Goal: Find specific page/section: Find specific page/section

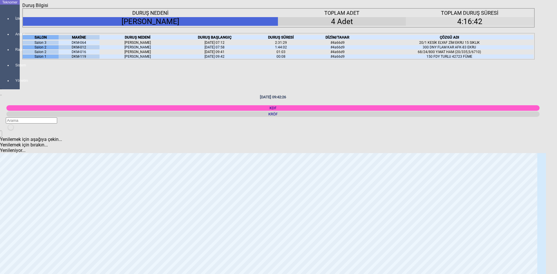
click at [532, 8] on div "Kapat" at bounding box center [278, 8] width 512 height 0
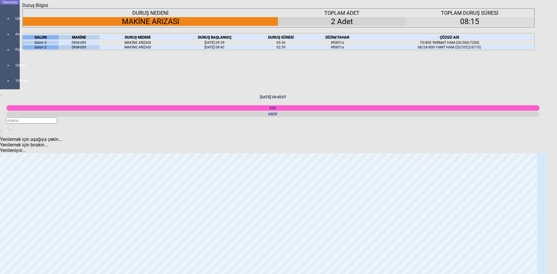
click at [86, 39] on icon at bounding box center [86, 37] width 0 height 4
click at [90, 48] on div "MAKİNE DKM-009 DKM-089" at bounding box center [79, 41] width 41 height 17
click at [22, 8] on icon "Kapat" at bounding box center [22, 8] width 0 height 0
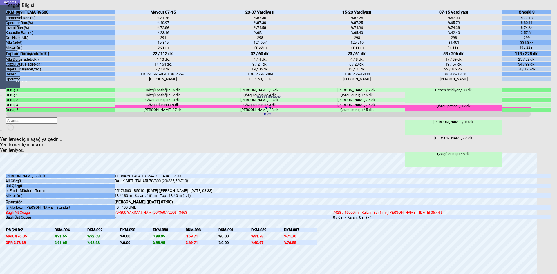
click at [548, 8] on div "Kapat" at bounding box center [279, 8] width 546 height 0
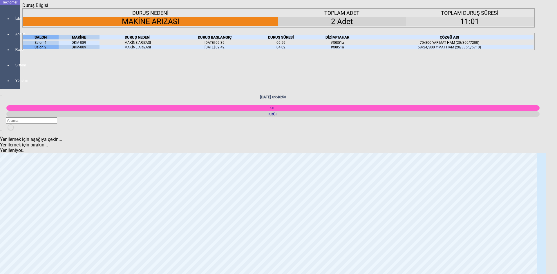
click at [22, 8] on icon "Kapat" at bounding box center [22, 8] width 0 height 0
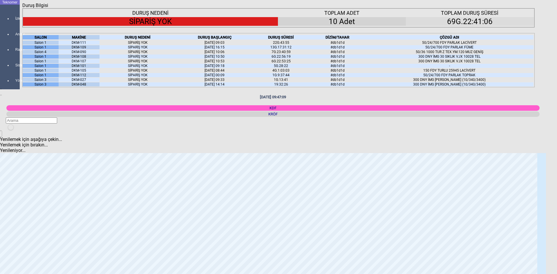
click at [86, 39] on icon at bounding box center [86, 37] width 0 height 4
click at [90, 39] on div "MAKİNE" at bounding box center [79, 37] width 41 height 4
click at [86, 39] on icon at bounding box center [86, 37] width 0 height 4
click at [531, 8] on div "Kapat" at bounding box center [278, 8] width 512 height 0
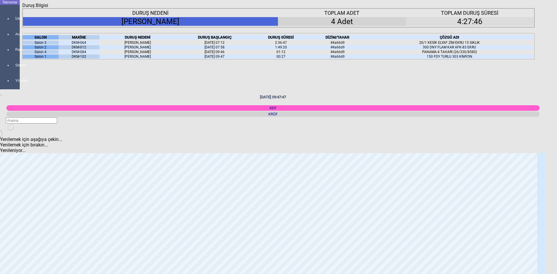
click at [83, 45] on div "DKM-064" at bounding box center [79, 43] width 41 height 4
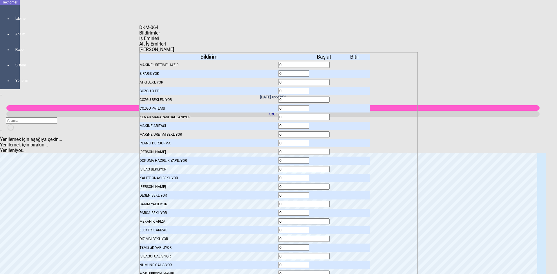
click at [324, 72] on icon at bounding box center [324, 74] width 0 height 4
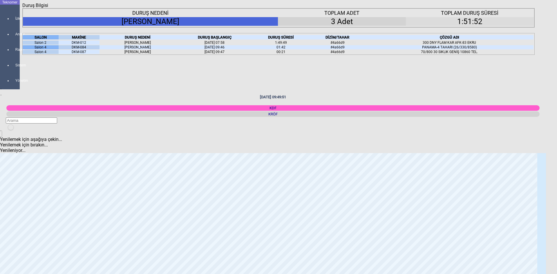
click at [22, 8] on icon "Kapat" at bounding box center [22, 8] width 0 height 0
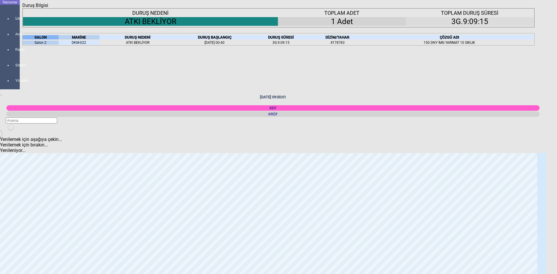
click at [22, 8] on icon "Kapat" at bounding box center [22, 8] width 0 height 0
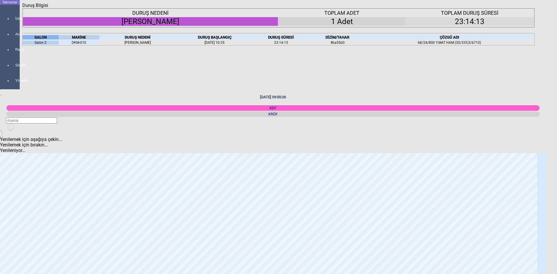
click at [22, 8] on icon "Kapat" at bounding box center [22, 8] width 0 height 0
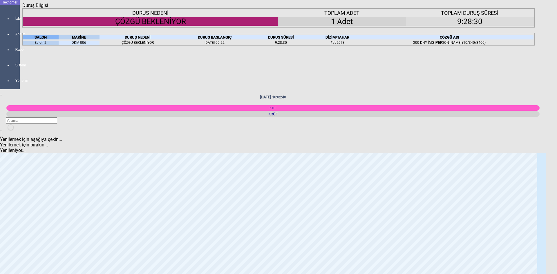
click at [22, 8] on icon "Kapat" at bounding box center [22, 8] width 0 height 0
